Goal: Transaction & Acquisition: Download file/media

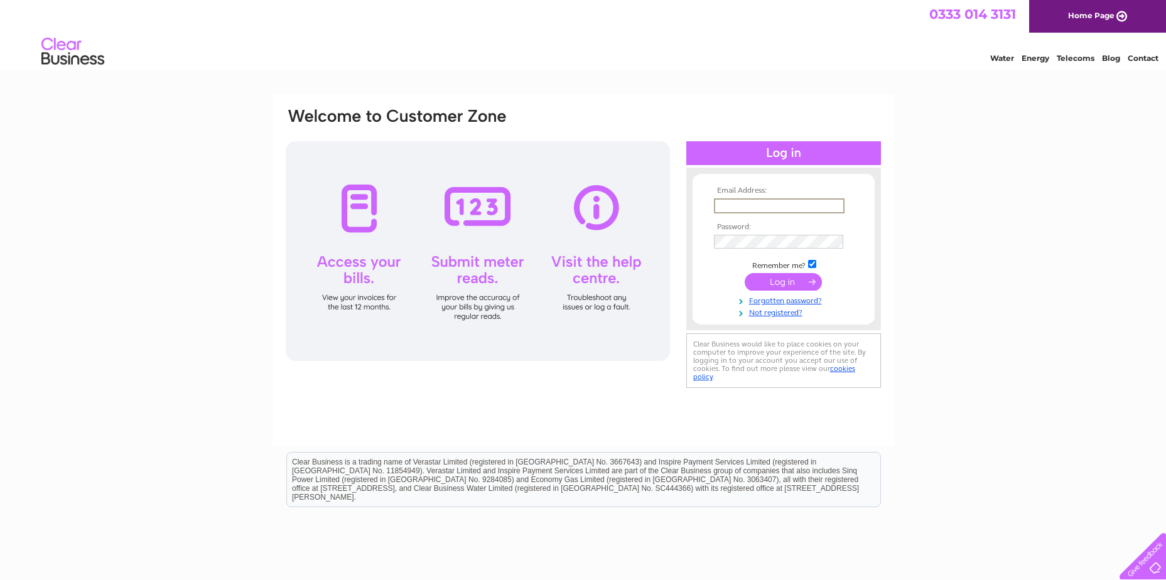
click at [724, 205] on input "text" at bounding box center [779, 205] width 131 height 15
type input "accounts@energyassets.co.uk"
click at [766, 279] on input "submit" at bounding box center [783, 281] width 77 height 18
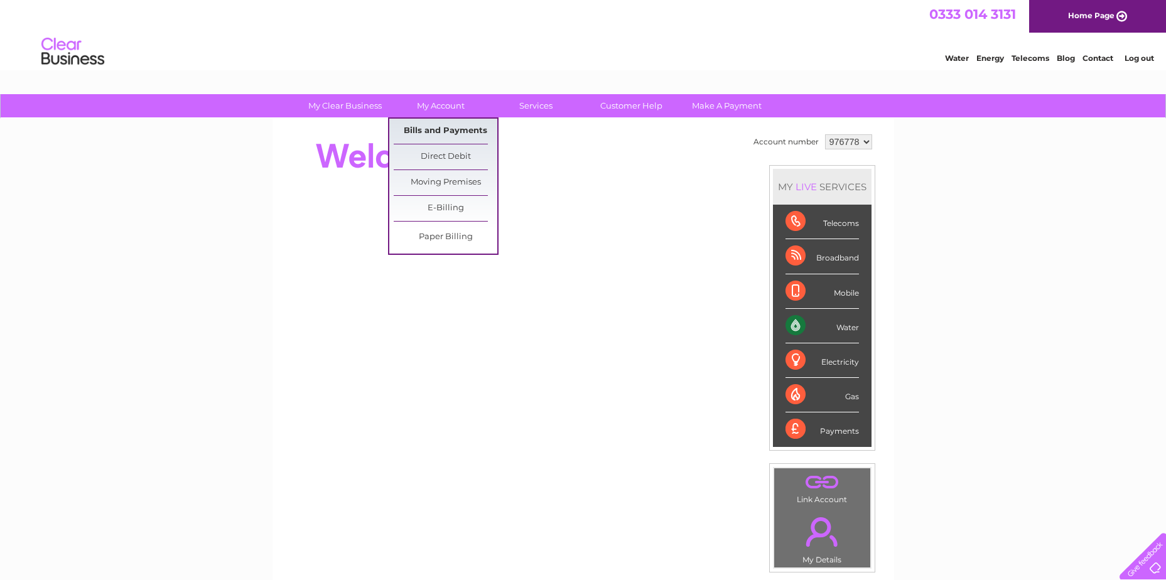
click at [436, 125] on link "Bills and Payments" at bounding box center [446, 131] width 104 height 25
click at [435, 126] on link "Bills and Payments" at bounding box center [446, 131] width 104 height 25
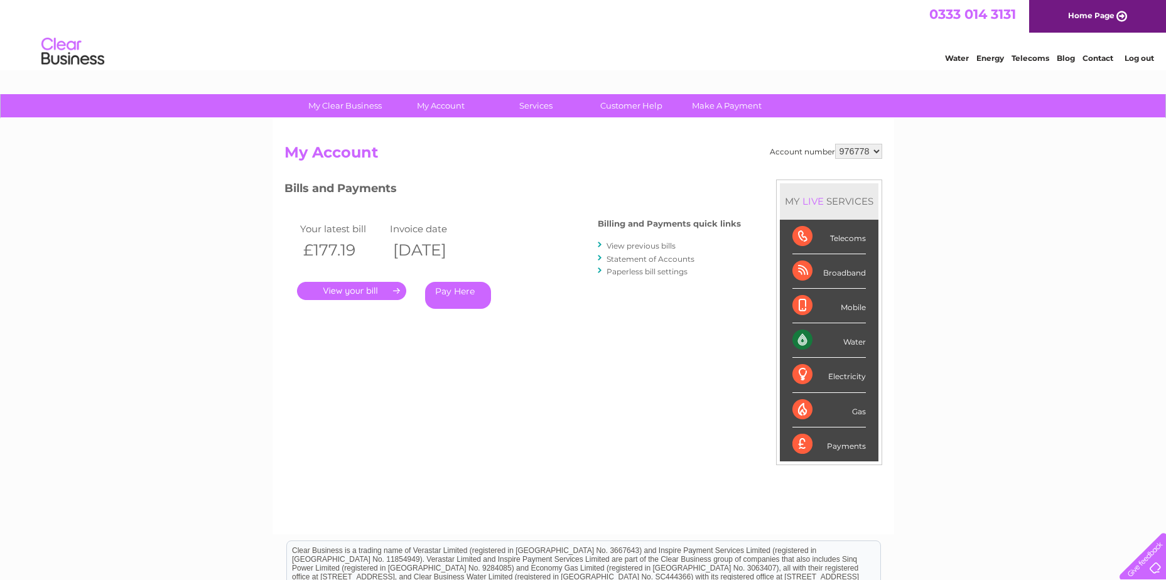
click at [367, 290] on link "." at bounding box center [351, 291] width 109 height 18
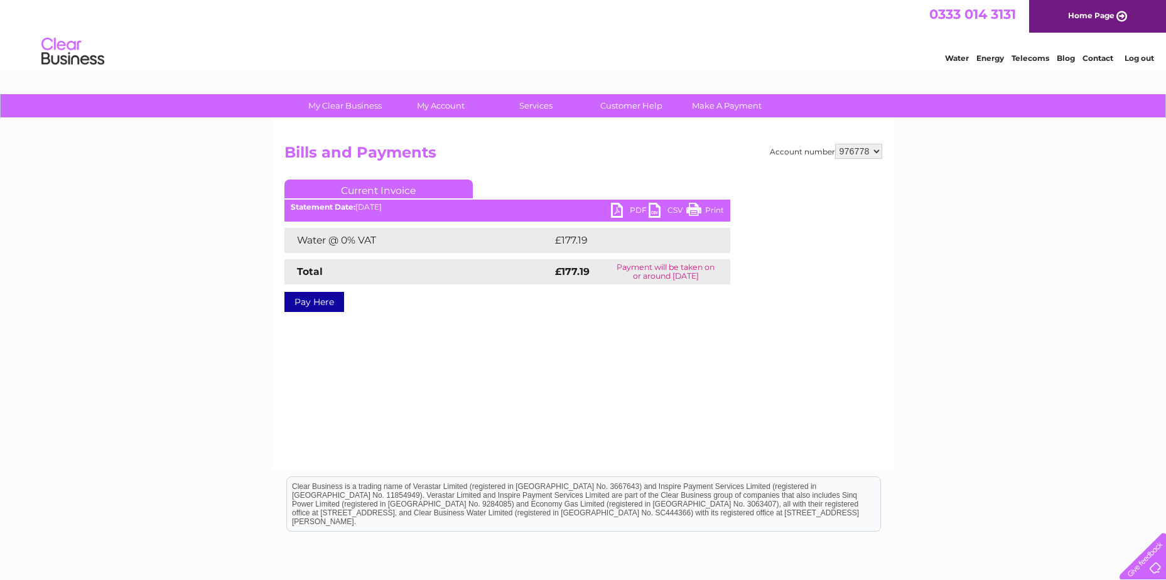
click at [639, 211] on link "PDF" at bounding box center [630, 212] width 38 height 18
click at [876, 150] on select "976778 982867" at bounding box center [858, 151] width 47 height 15
select select "982867"
click at [835, 144] on select "976778 982867" at bounding box center [858, 151] width 47 height 15
click at [622, 210] on link "PDF" at bounding box center [630, 212] width 38 height 18
